Goal: Purchase product/service

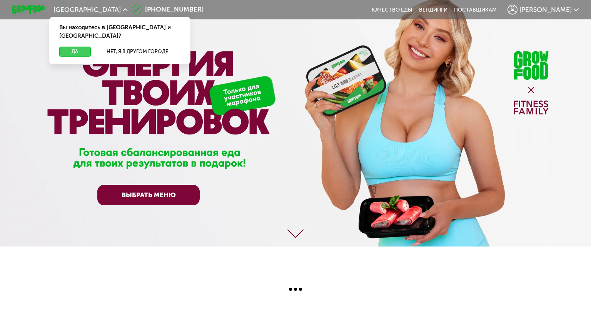
click at [74, 47] on button "Да" at bounding box center [75, 52] width 32 height 10
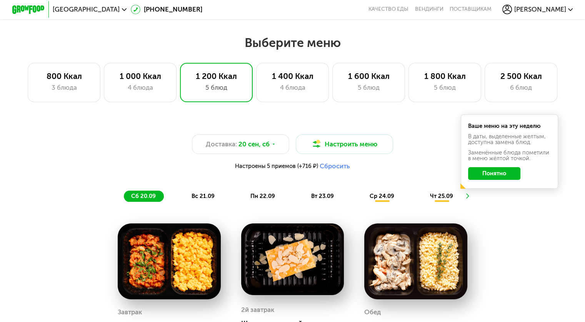
scroll to position [619, 0]
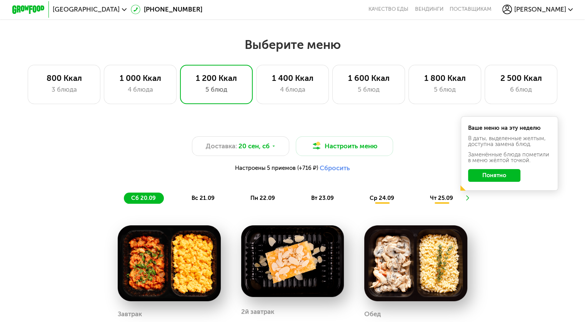
click at [507, 178] on button "Понятно" at bounding box center [494, 175] width 52 height 13
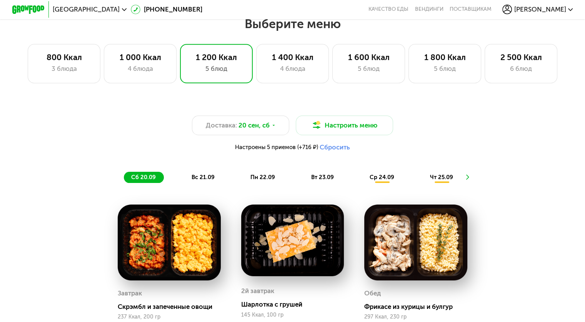
scroll to position [657, 0]
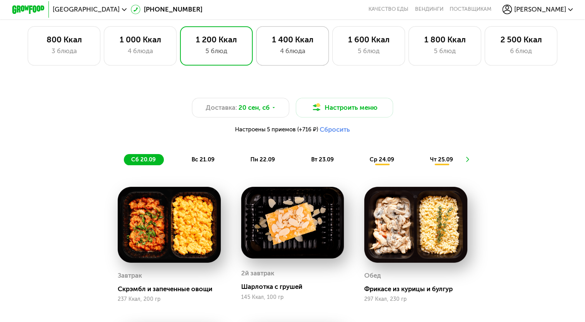
click at [304, 62] on div "1 400 Ккал 4 блюда" at bounding box center [292, 45] width 73 height 39
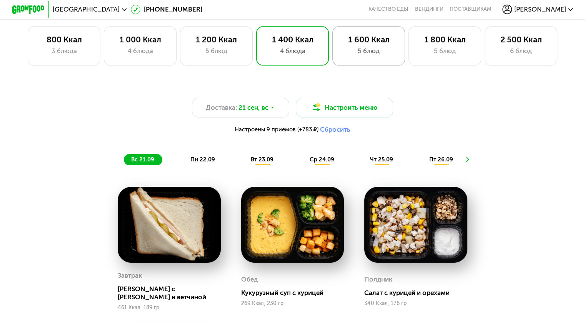
click at [367, 55] on div "5 блюд" at bounding box center [369, 51] width 56 height 10
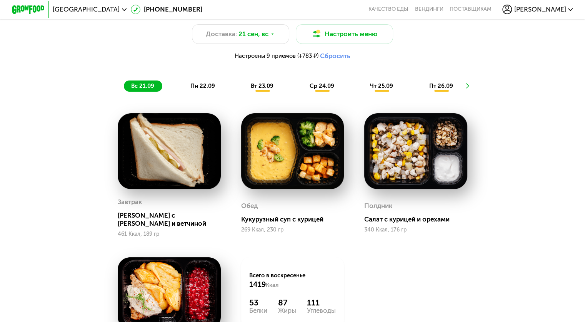
scroll to position [696, 0]
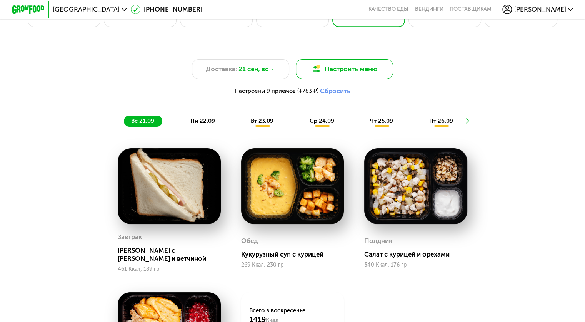
click at [356, 74] on button "Настроить меню" at bounding box center [345, 69] width 98 height 20
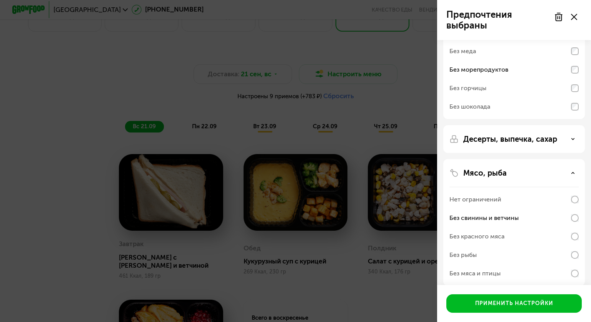
scroll to position [77, 0]
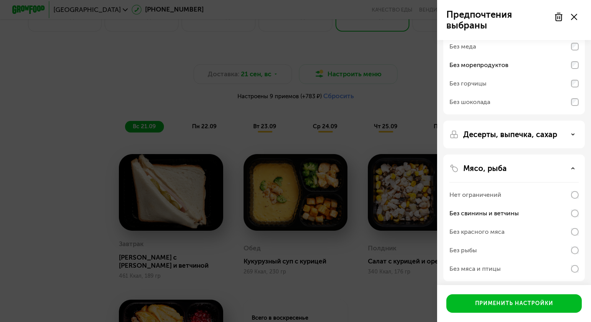
click at [511, 138] on p "Десерты, выпечка, сахар" at bounding box center [510, 134] width 94 height 9
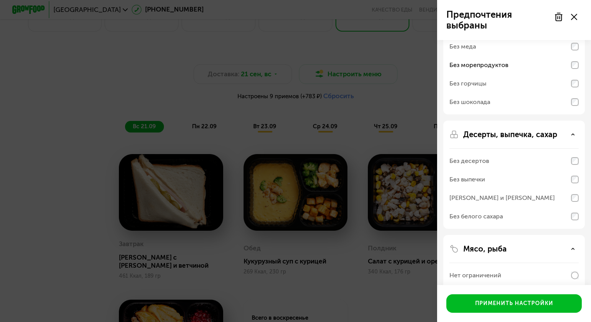
click at [511, 138] on p "Десерты, выпечка, сахар" at bounding box center [510, 134] width 94 height 9
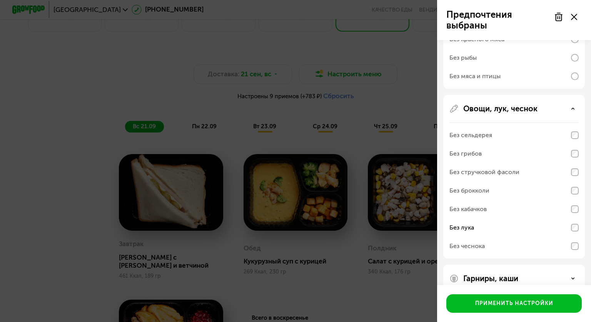
scroll to position [284, 0]
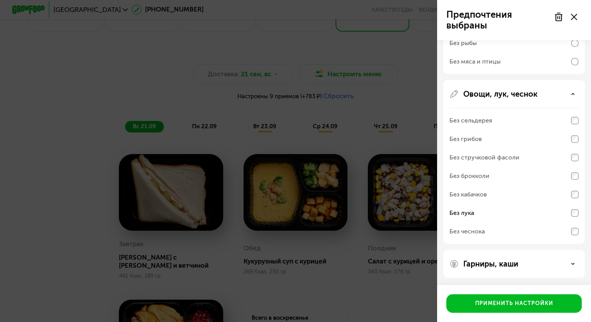
click at [533, 267] on div "Гарниры, каши" at bounding box center [513, 263] width 129 height 9
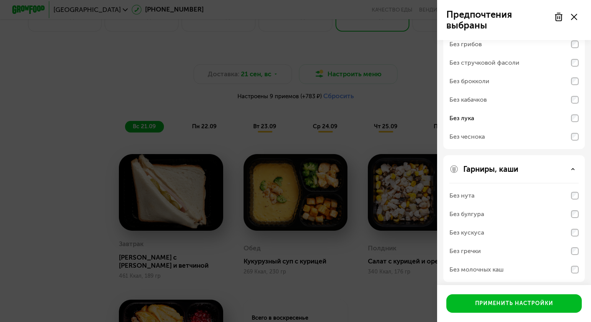
scroll to position [383, 0]
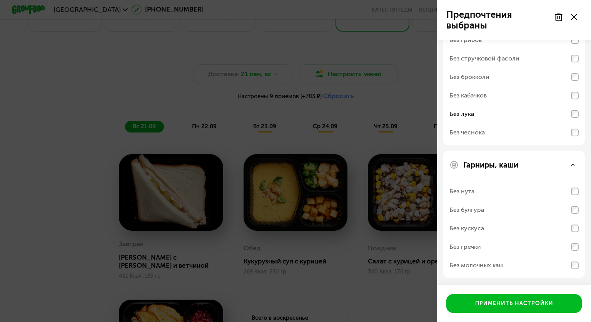
click at [572, 21] on div at bounding box center [565, 16] width 32 height 15
click at [574, 17] on use at bounding box center [574, 17] width 6 height 6
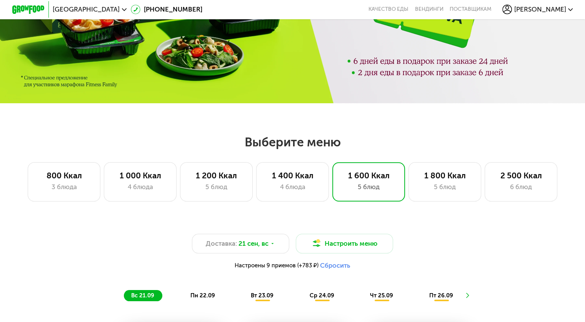
scroll to position [503, 0]
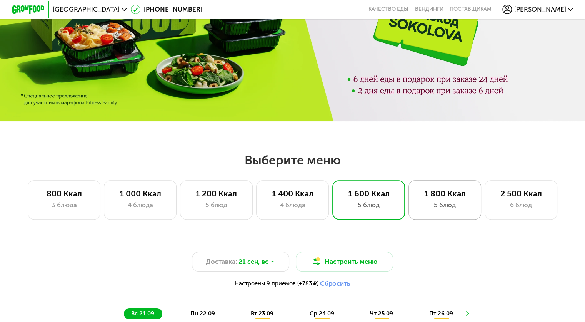
click at [458, 206] on div "5 блюд" at bounding box center [445, 205] width 56 height 10
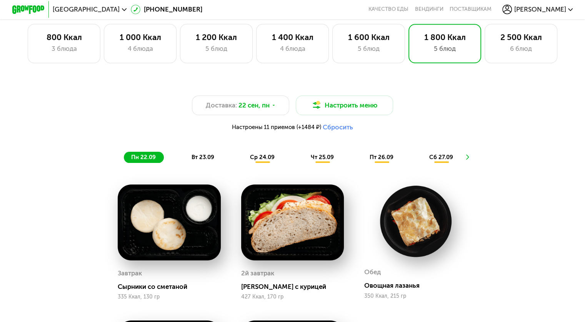
scroll to position [657, 0]
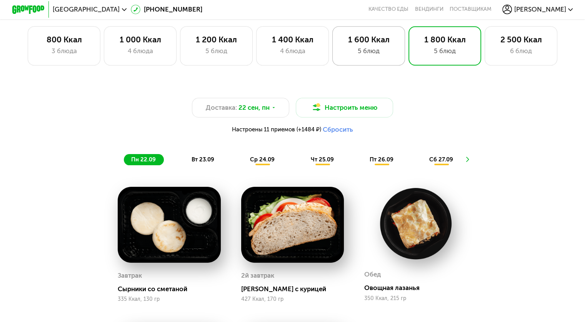
click at [366, 55] on div "5 блюд" at bounding box center [369, 51] width 56 height 10
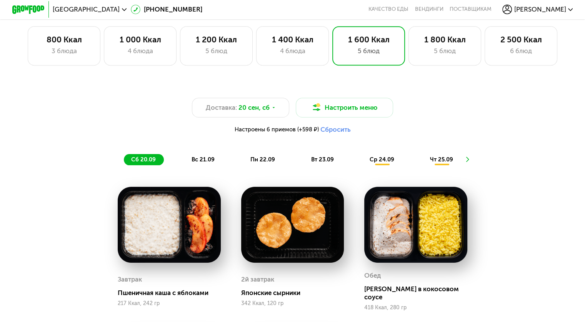
click at [197, 162] on span "вс 21.09" at bounding box center [203, 159] width 23 height 7
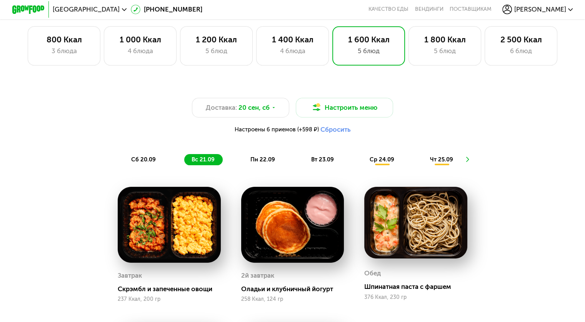
click at [252, 163] on span "пн 22.09" at bounding box center [262, 159] width 25 height 7
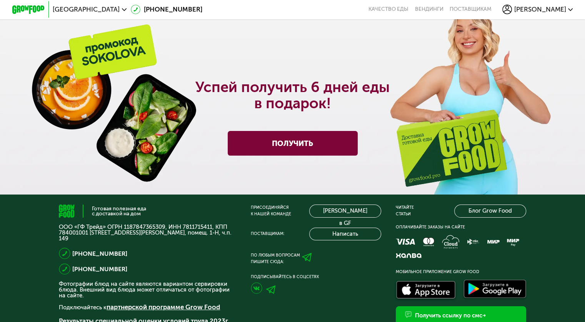
scroll to position [1426, 0]
